Goal: Transaction & Acquisition: Purchase product/service

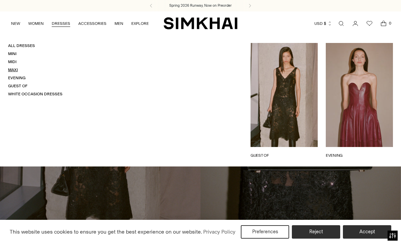
click at [16, 68] on link "Maxi" at bounding box center [13, 70] width 10 height 5
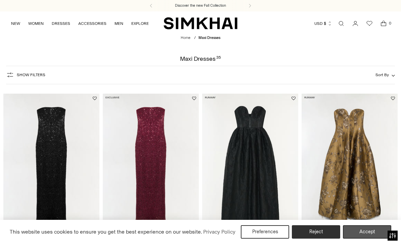
click at [374, 231] on button "Accept" at bounding box center [367, 231] width 48 height 13
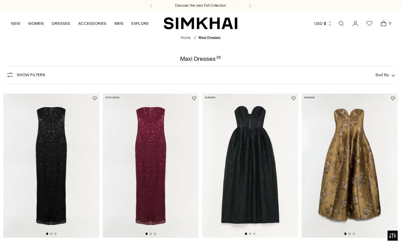
click at [42, 74] on span "Show Filters" at bounding box center [31, 75] width 29 height 5
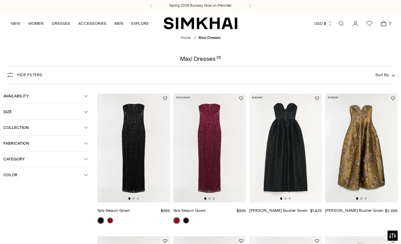
click at [78, 175] on button "Color" at bounding box center [46, 174] width 86 height 15
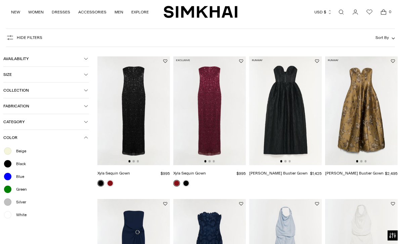
scroll to position [37, 0]
click at [26, 181] on div "Blue" at bounding box center [46, 176] width 86 height 9
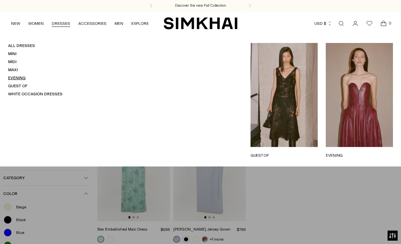
click at [25, 78] on link "Evening" at bounding box center [16, 78] width 17 height 5
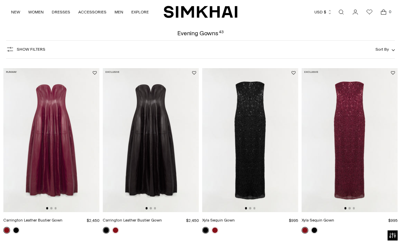
scroll to position [26, 0]
click at [38, 53] on button "Show Filters" at bounding box center [25, 49] width 39 height 11
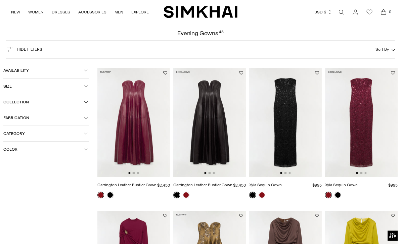
click at [45, 152] on span "Color" at bounding box center [43, 149] width 81 height 5
click at [24, 193] on div "Blue" at bounding box center [46, 188] width 86 height 9
